Goal: Information Seeking & Learning: Learn about a topic

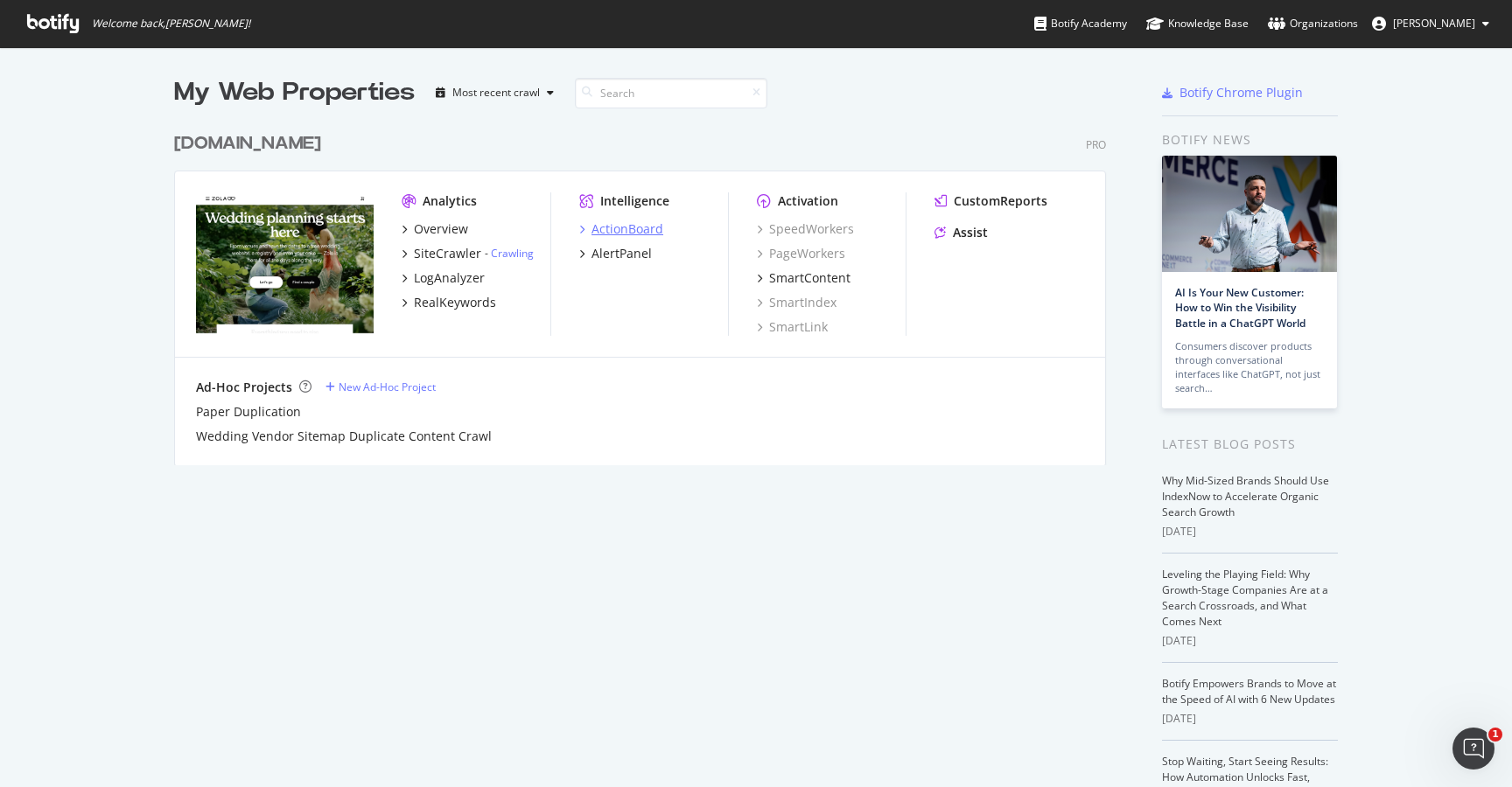
click at [611, 234] on div "ActionBoard" at bounding box center [627, 228] width 72 height 17
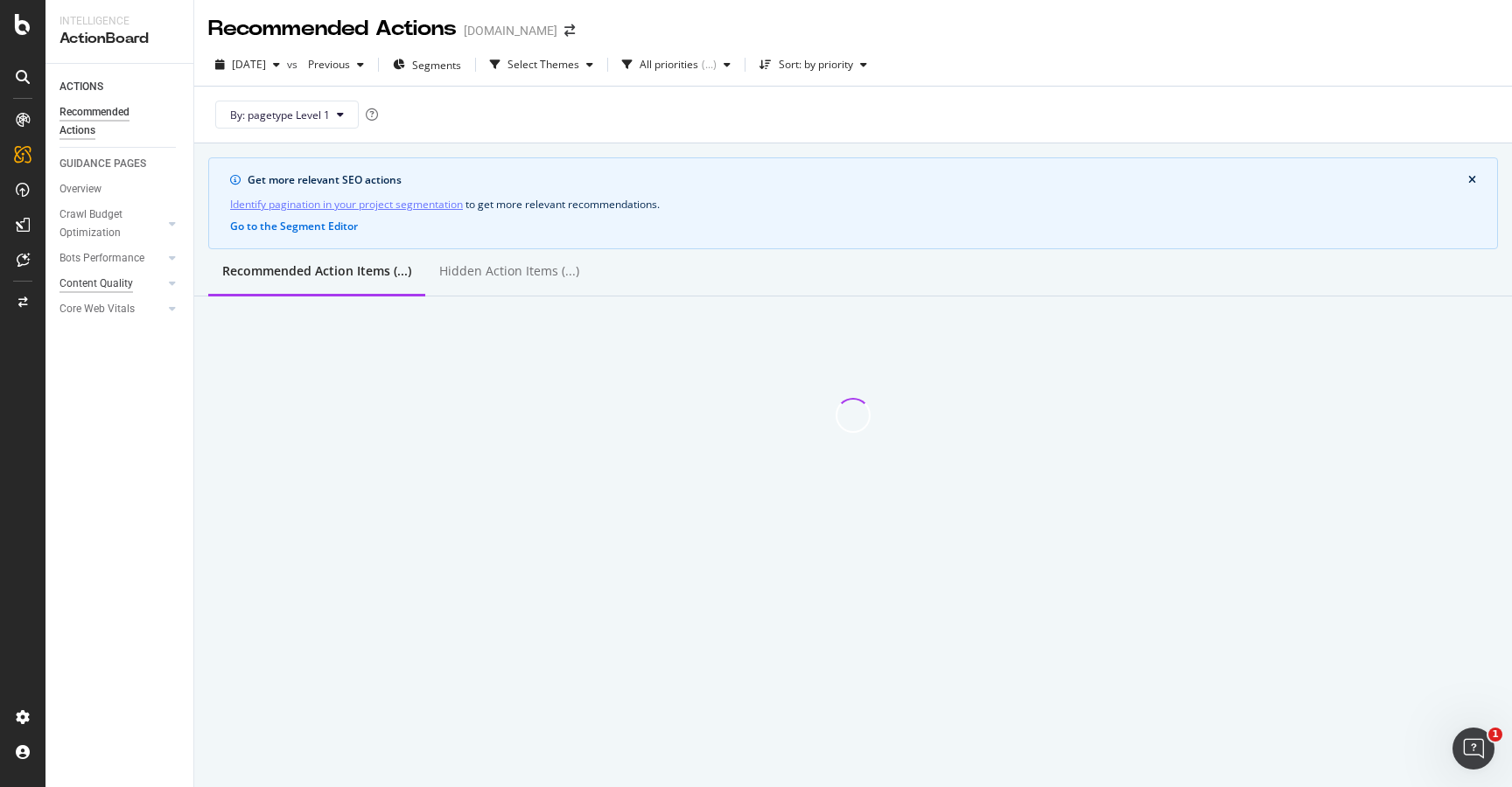
click at [117, 291] on div "Content Quality" at bounding box center [96, 283] width 73 height 18
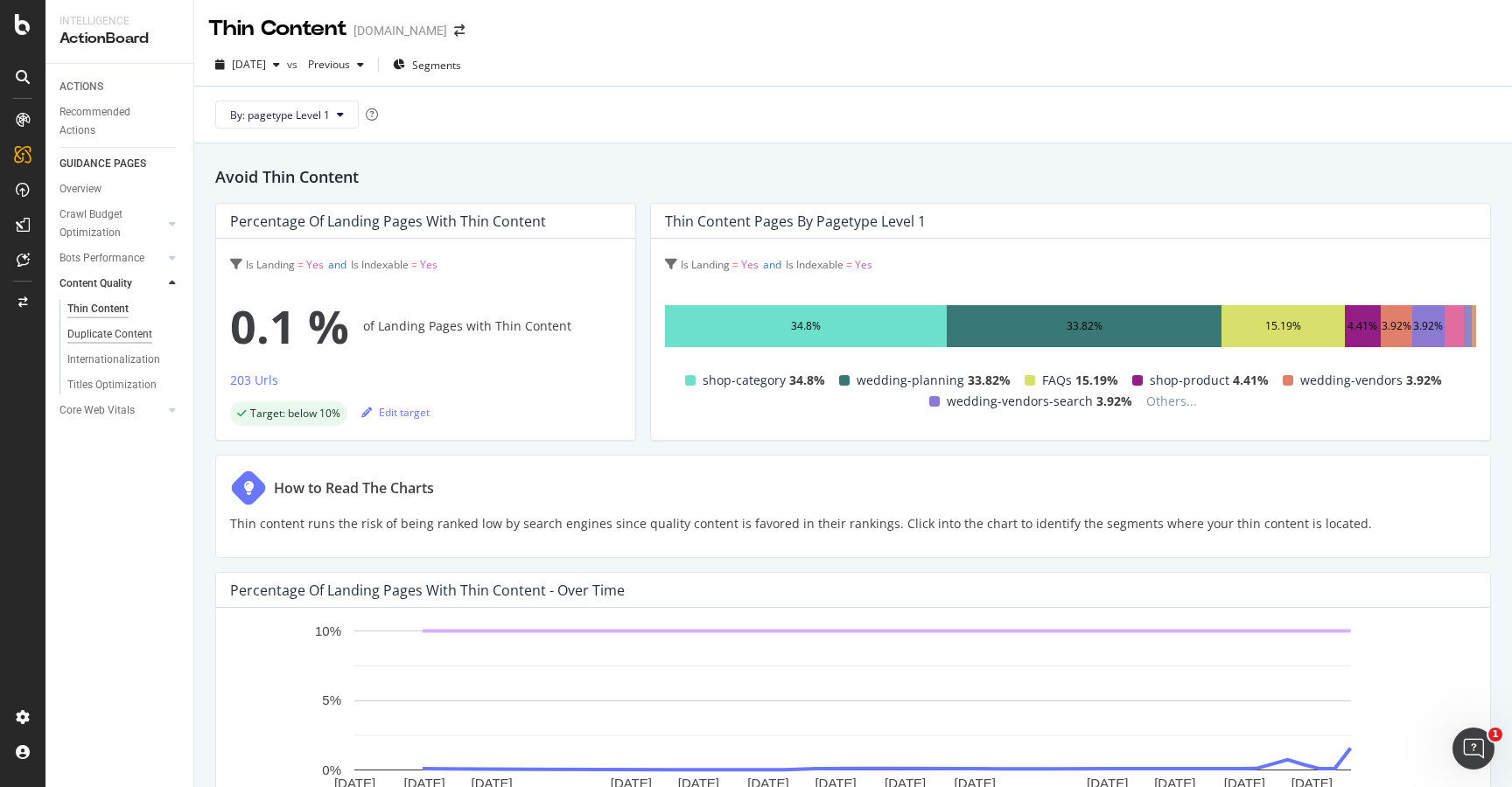
click at [120, 331] on div "Duplicate Content" at bounding box center [110, 334] width 85 height 18
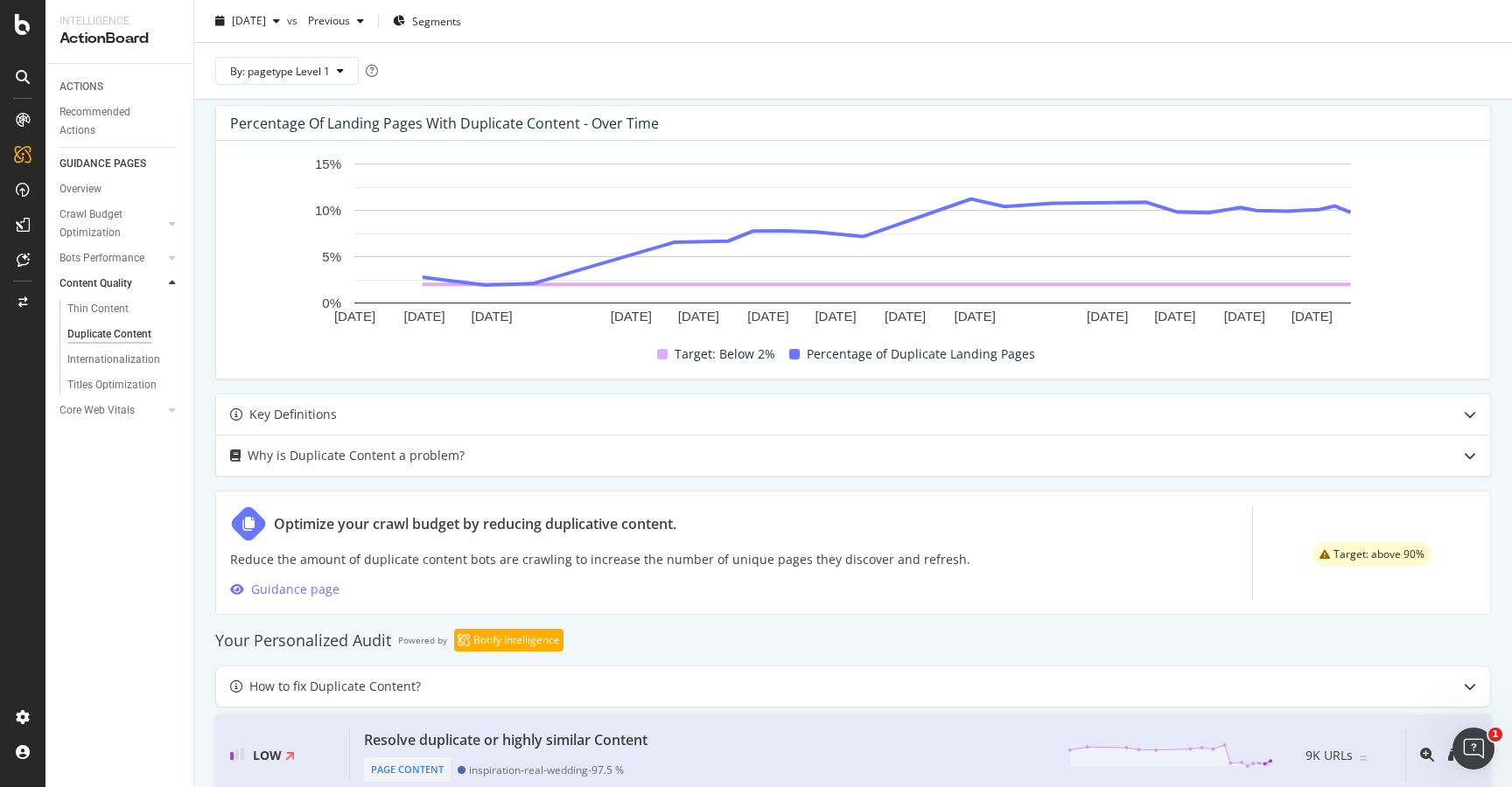
scroll to position [513, 0]
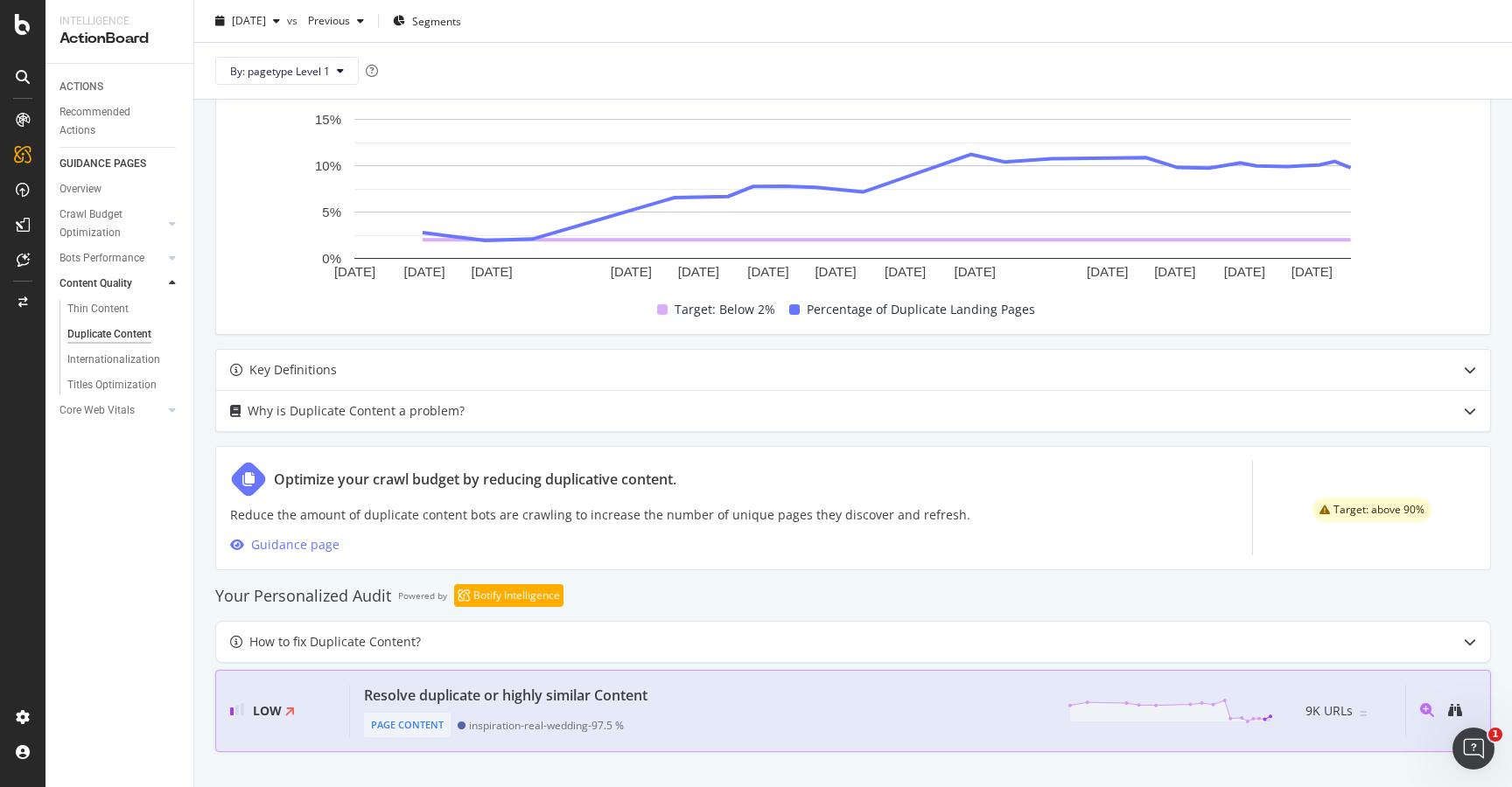
click at [1324, 714] on span "9K URLs" at bounding box center [1329, 711] width 47 height 21
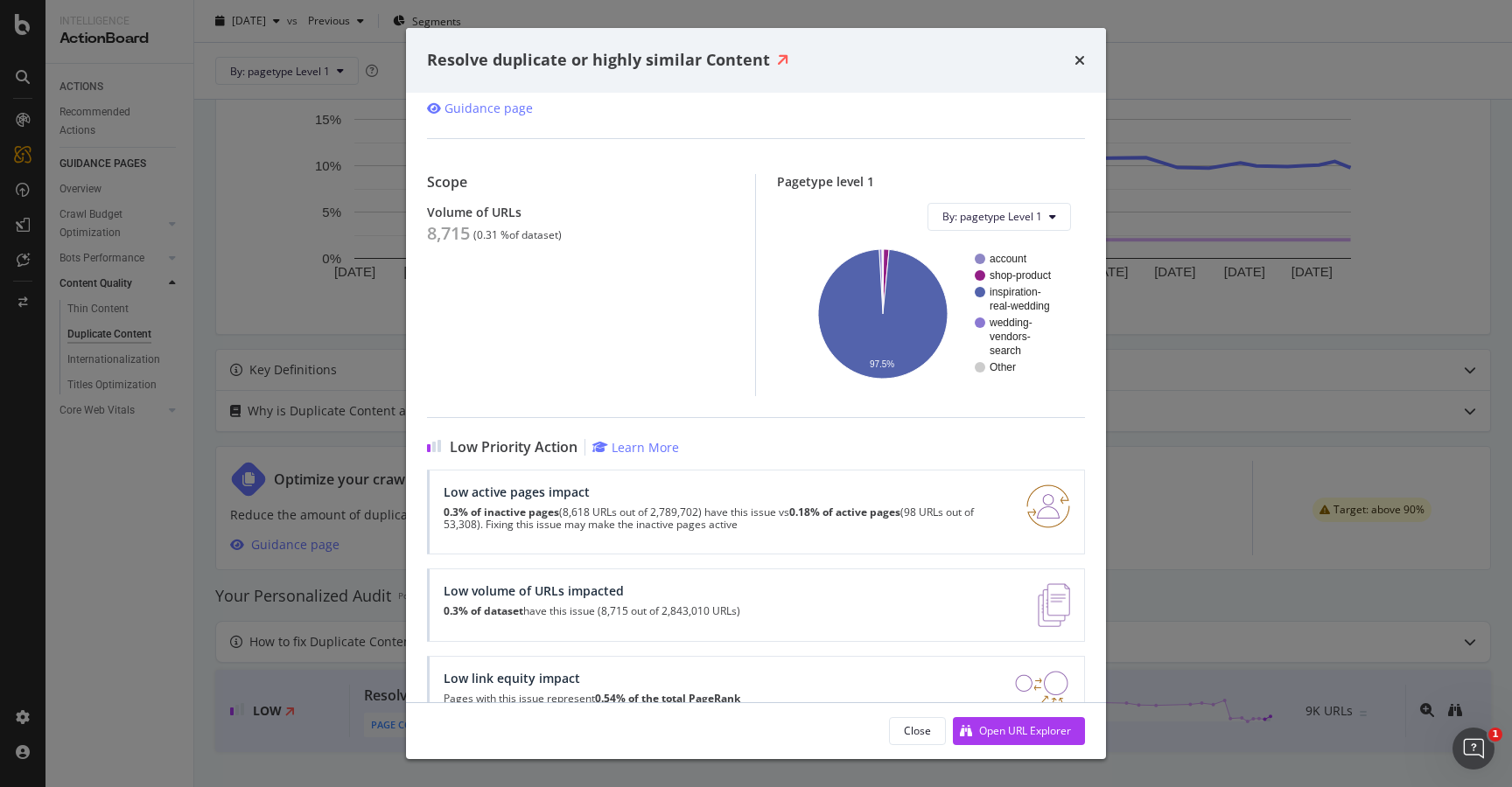
scroll to position [131, 0]
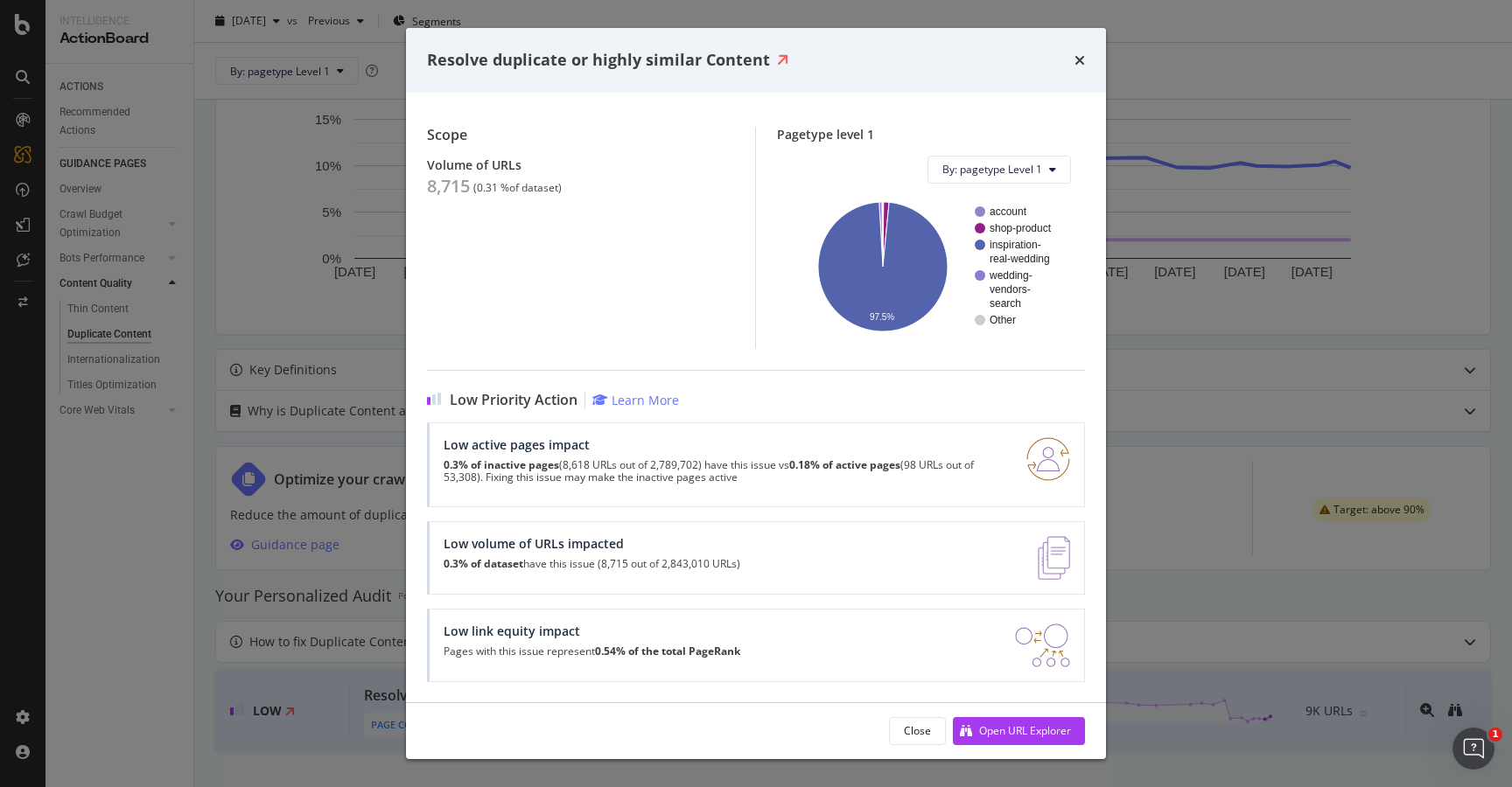
click at [1161, 641] on div "Resolve duplicate or highly similar Content Page Content | For the referenced U…" at bounding box center [756, 393] width 1512 height 787
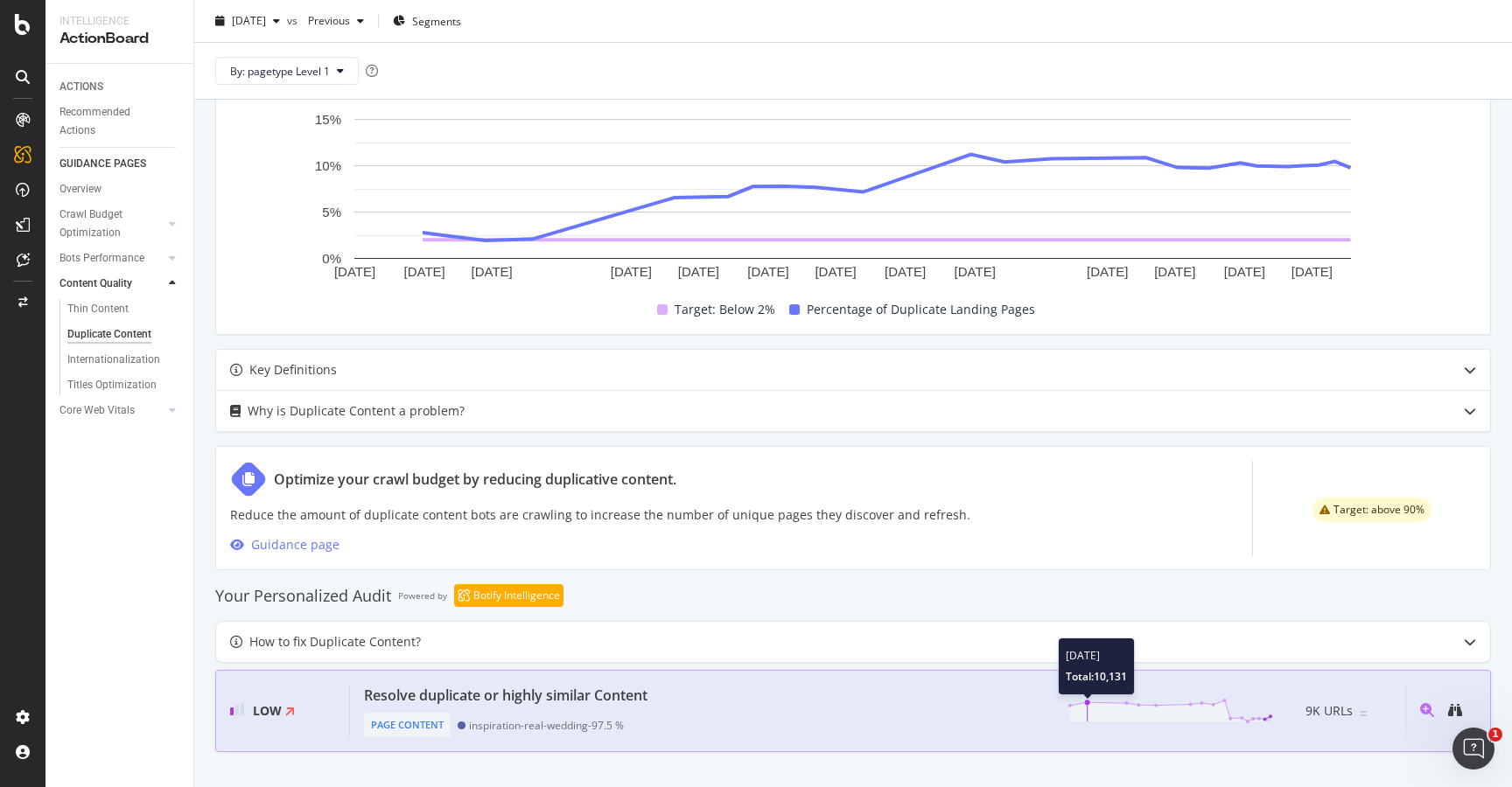
click at [1096, 709] on polygon at bounding box center [1168, 711] width 194 height 21
click at [1170, 698] on icon at bounding box center [1170, 711] width 206 height 26
click at [1430, 706] on icon "magnifying-glass-plus" at bounding box center [1427, 710] width 14 height 14
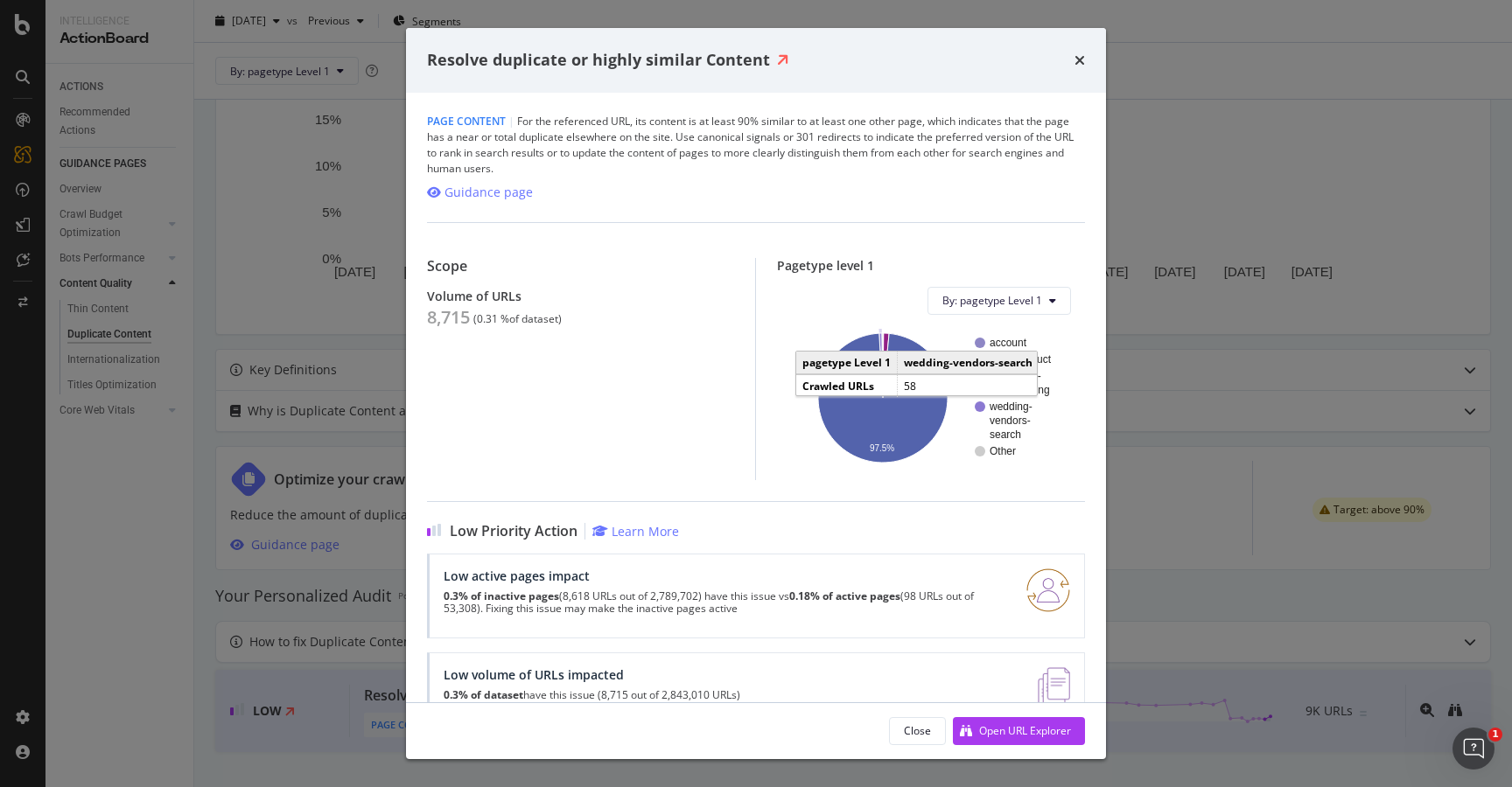
scroll to position [131, 0]
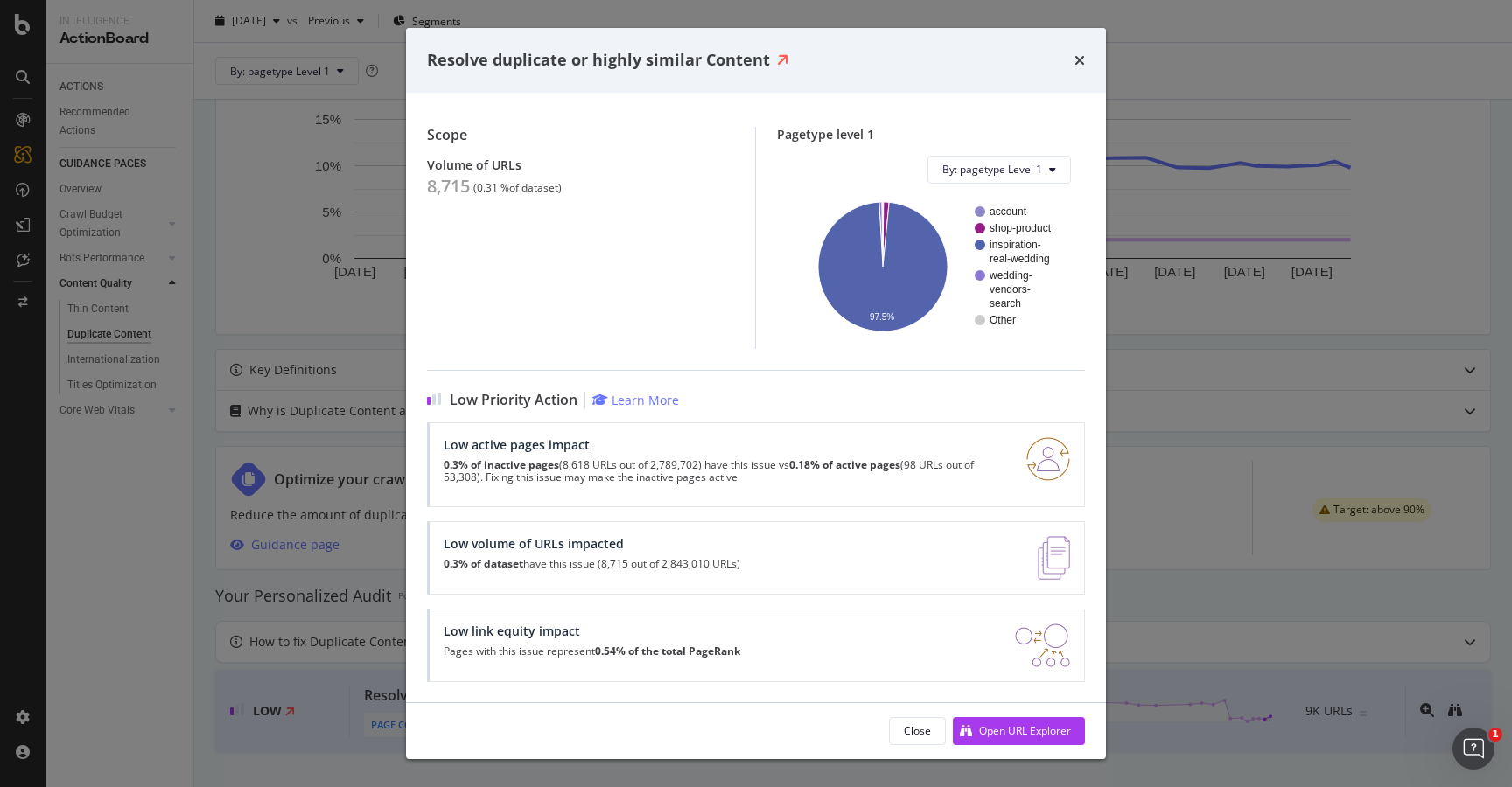
click at [1151, 632] on div "Resolve duplicate or highly similar Content Page Content | For the referenced U…" at bounding box center [756, 393] width 1512 height 787
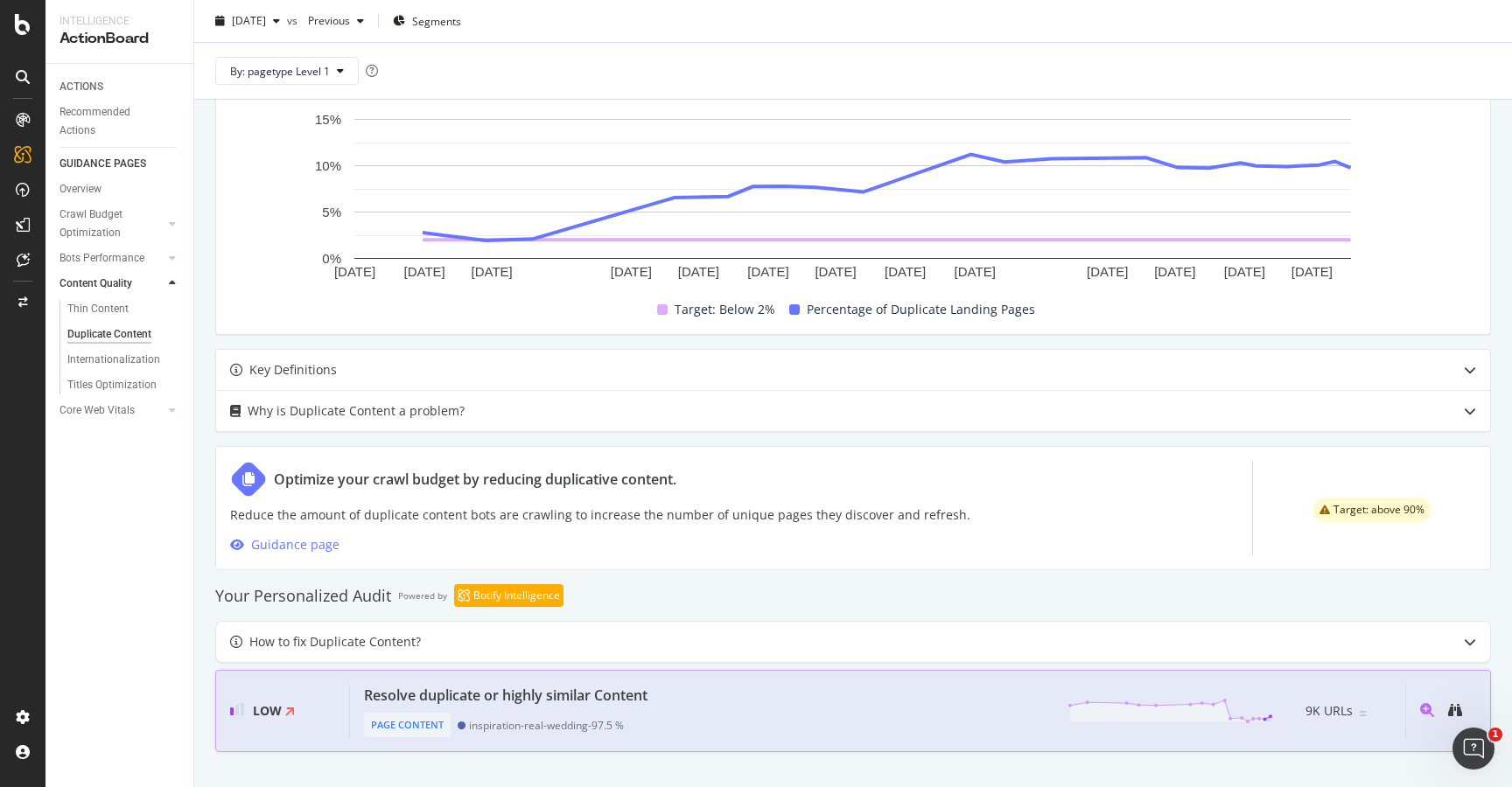
click at [470, 709] on div "Page Content inspiration-real-wedding - 97.5 %" at bounding box center [509, 722] width 291 height 32
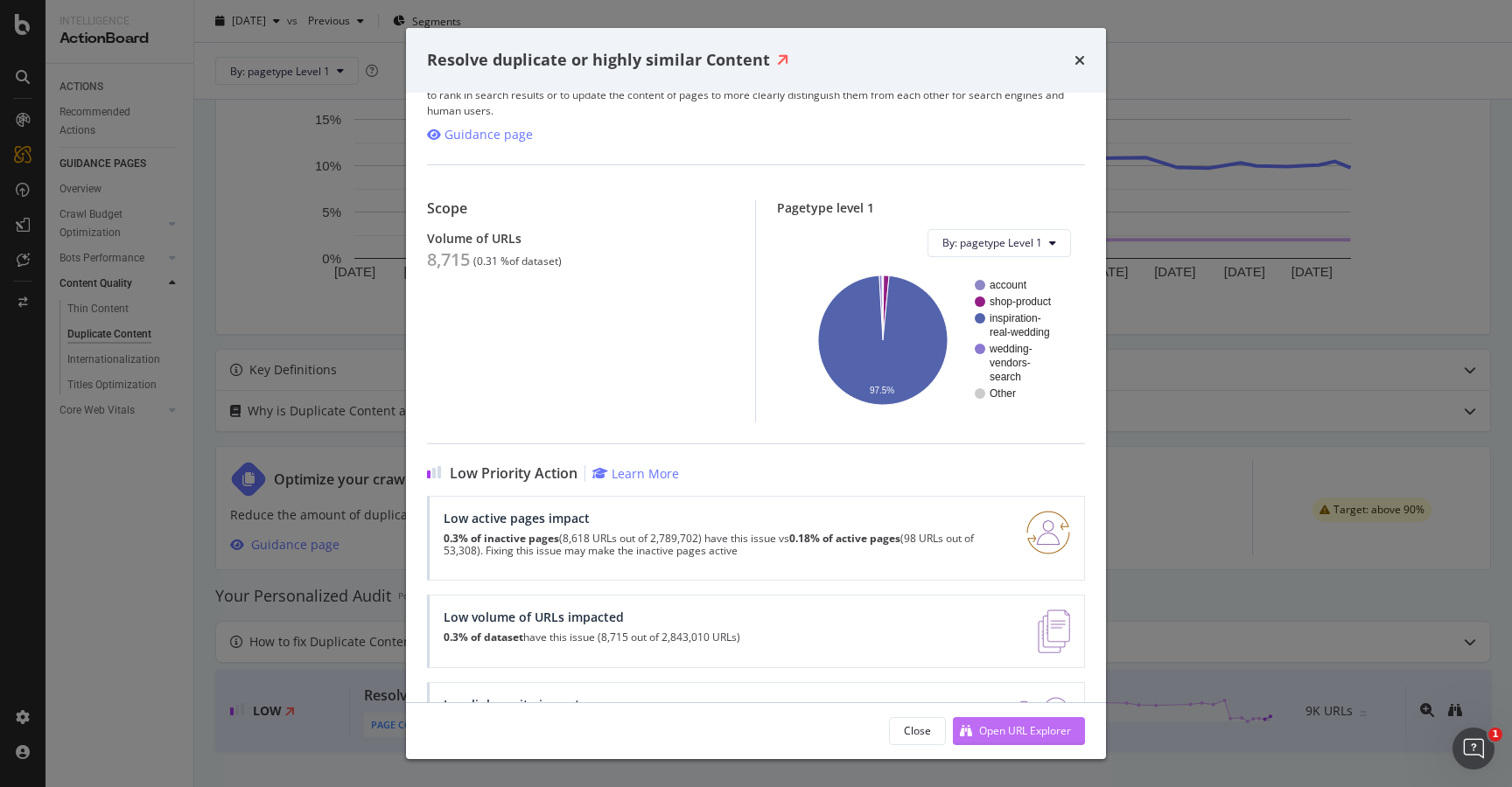
scroll to position [61, 0]
click at [982, 729] on div "Open URL Explorer" at bounding box center [1025, 731] width 91 height 14
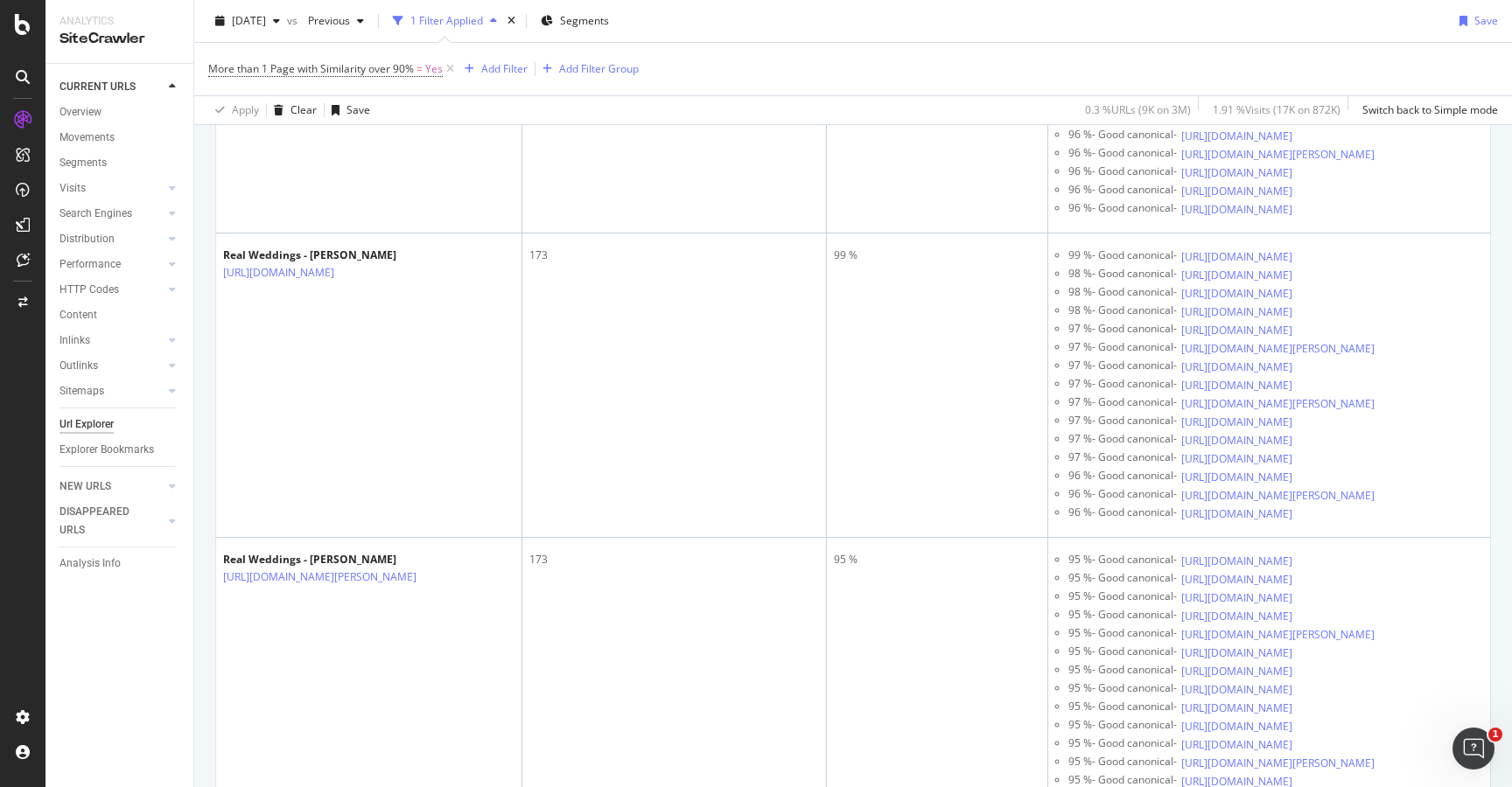
scroll to position [7426, 0]
